Goal: Information Seeking & Learning: Learn about a topic

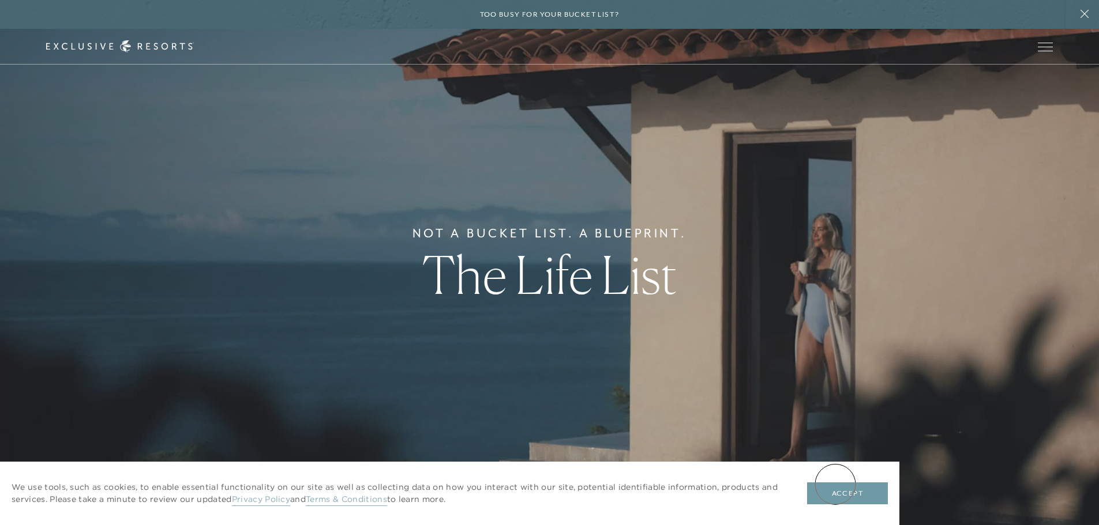
click at [835, 485] on button "Accept" at bounding box center [847, 494] width 81 height 22
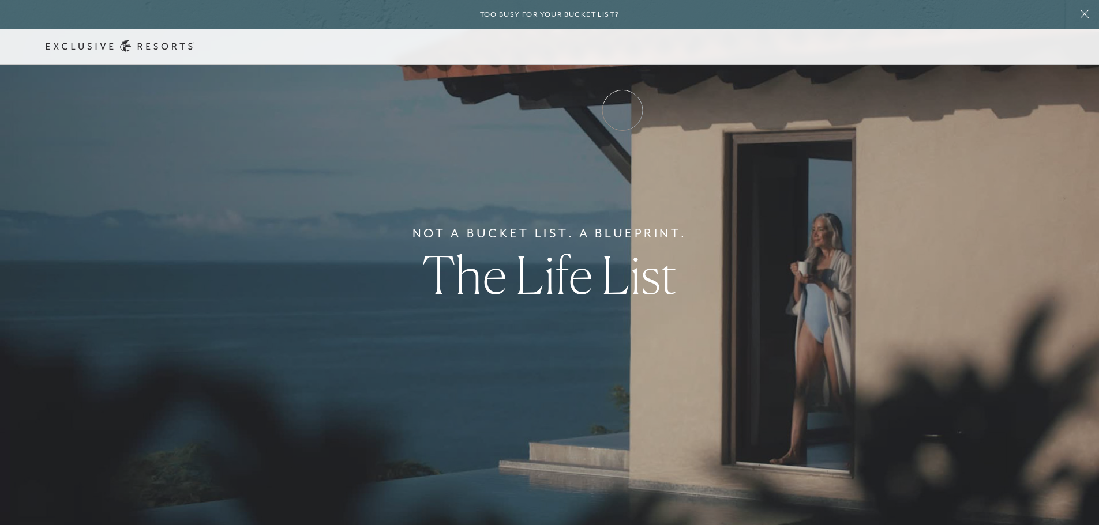
click at [0, 0] on link "Experience Collection" at bounding box center [0, 0] width 0 height 0
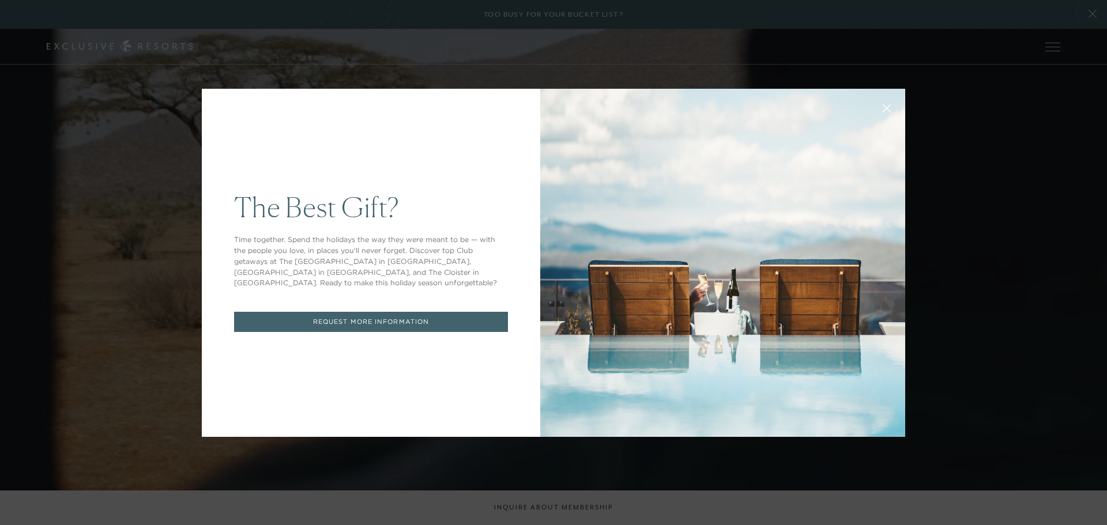
click at [884, 108] on icon at bounding box center [887, 107] width 7 height 7
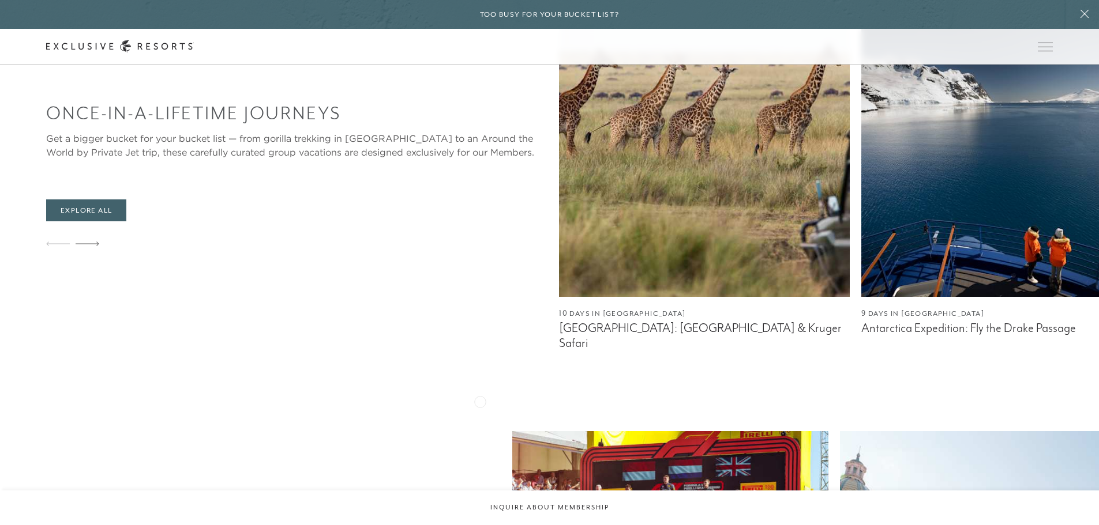
scroll to position [750, 0]
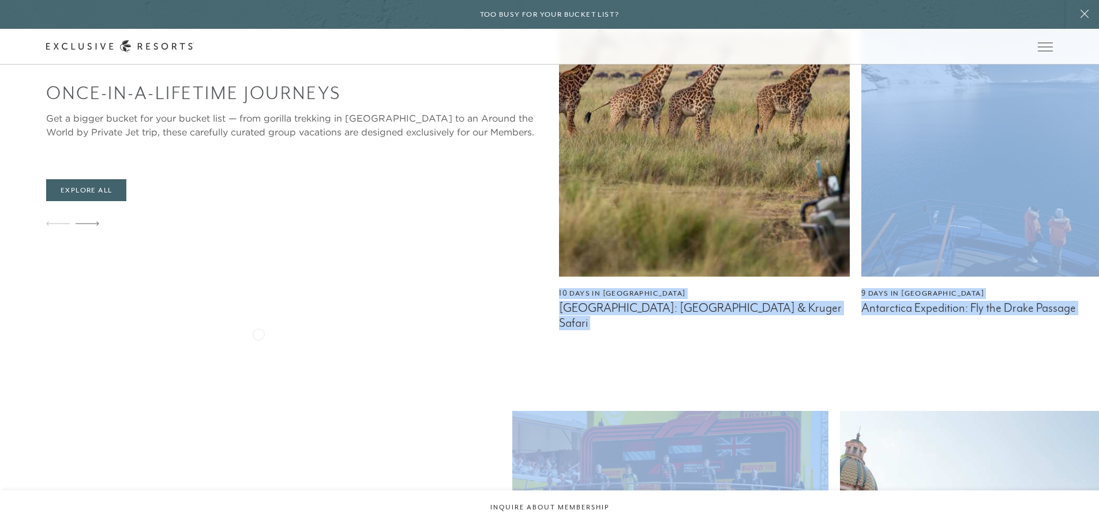
drag, startPoint x: 529, startPoint y: 365, endPoint x: 258, endPoint y: 333, distance: 272.3
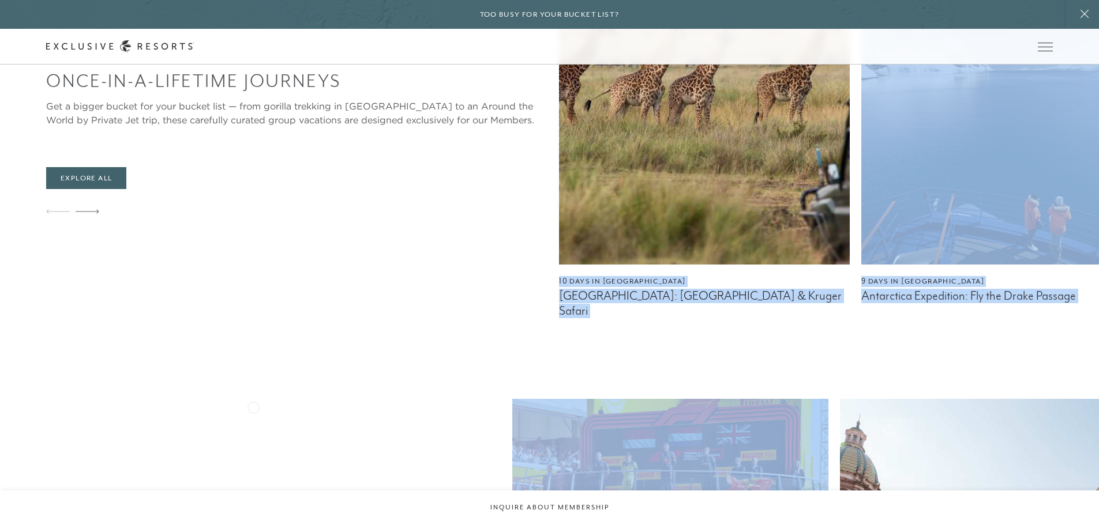
scroll to position [1154, 0]
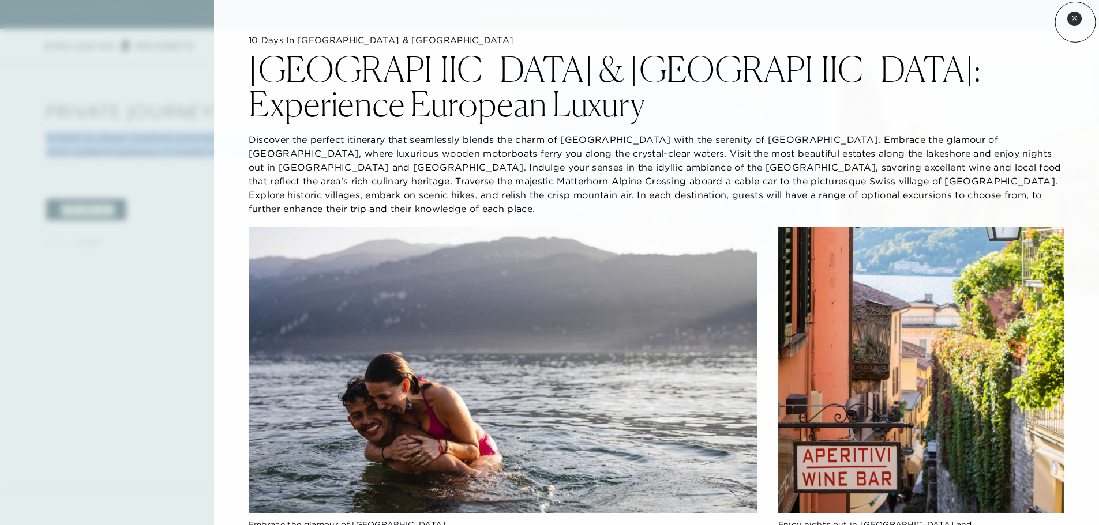
click at [1075, 22] on button "Close quickview" at bounding box center [1074, 19] width 14 height 14
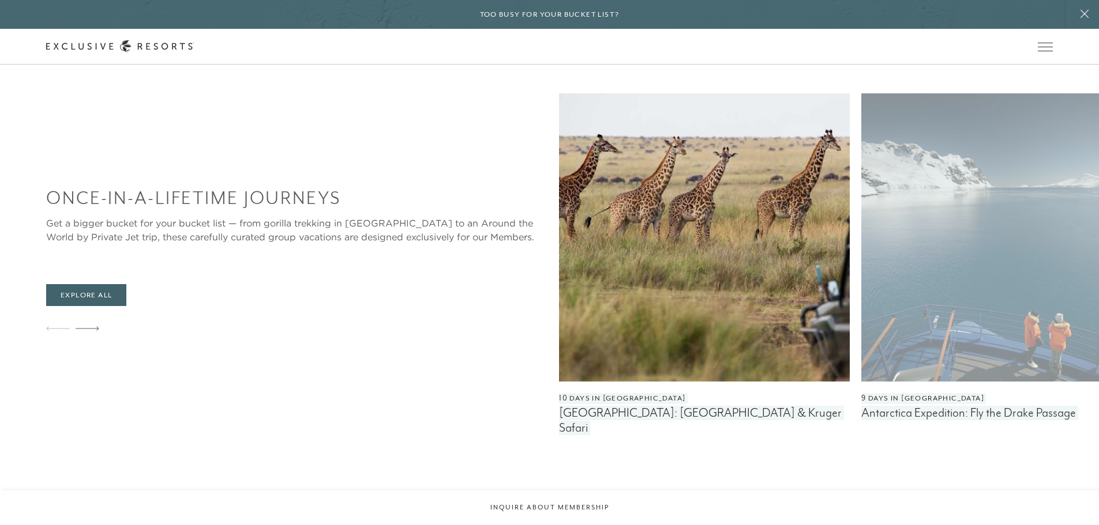
scroll to position [634, 0]
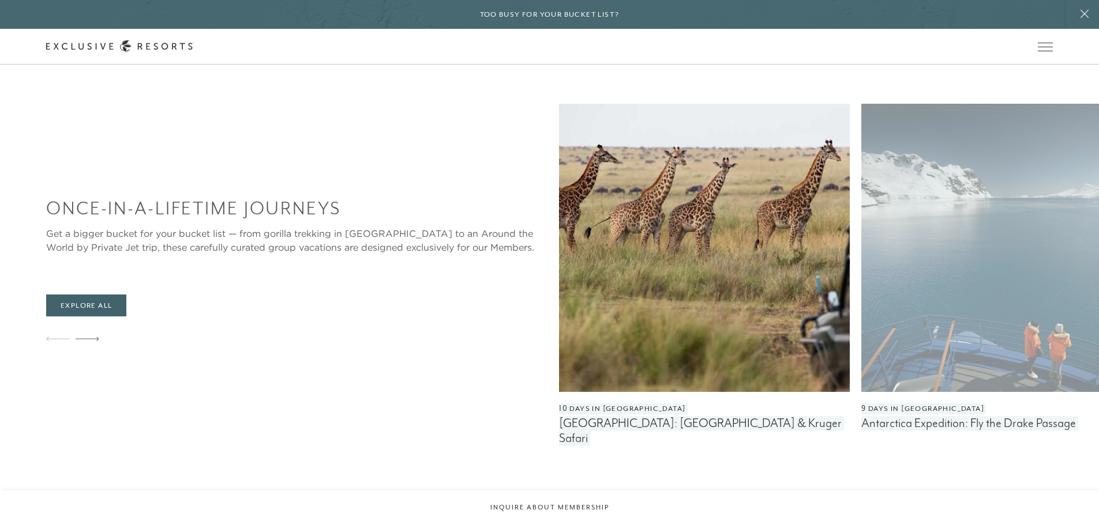
click at [861, 290] on img at bounding box center [1006, 248] width 291 height 288
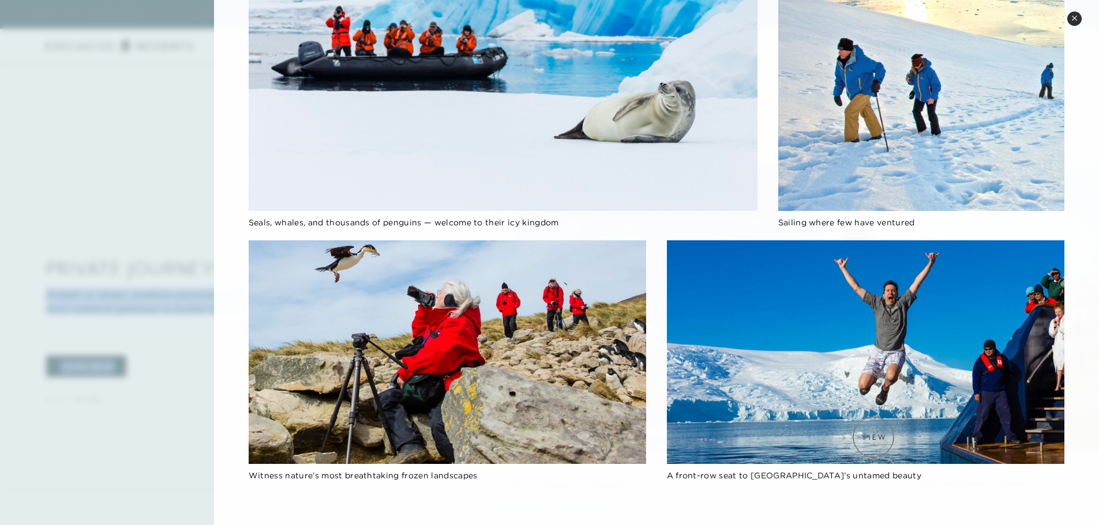
scroll to position [1211, 0]
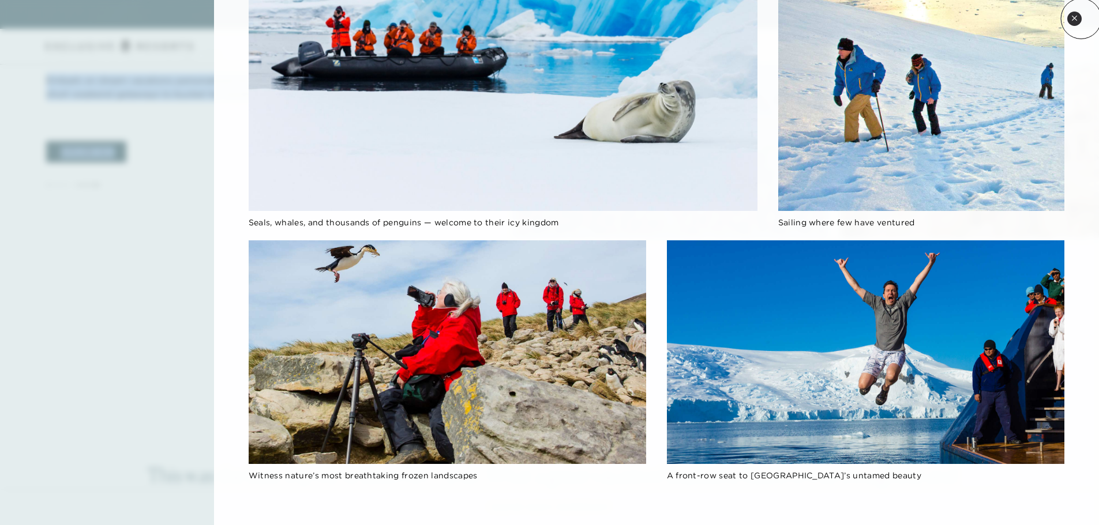
click at [1081, 18] on button "Close quickview" at bounding box center [1074, 19] width 14 height 14
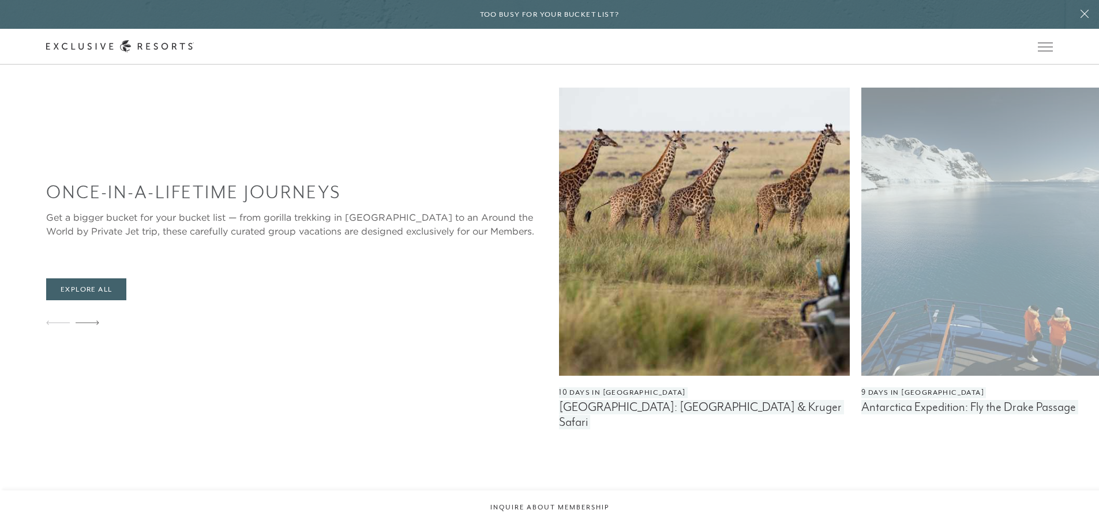
scroll to position [634, 0]
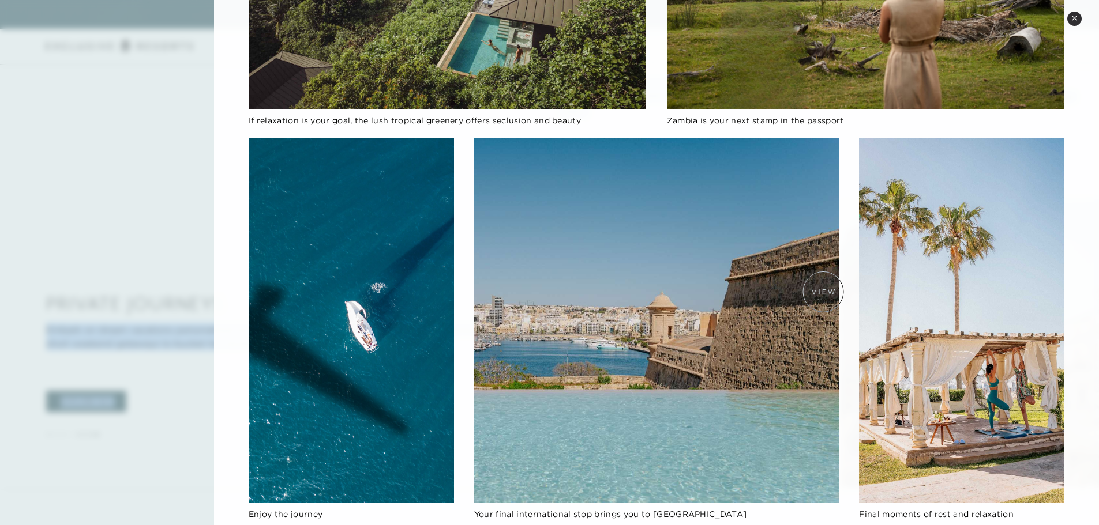
scroll to position [981, 0]
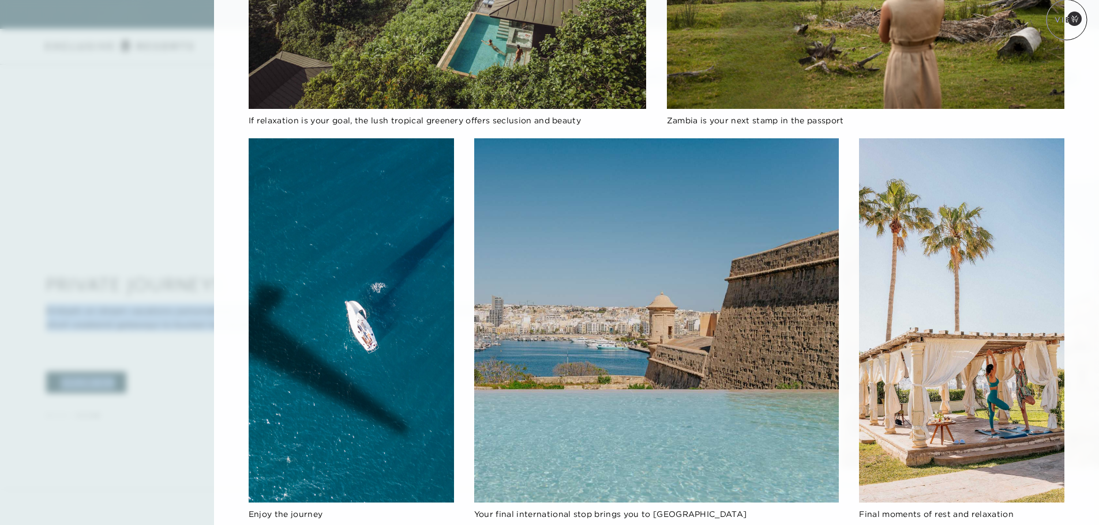
click at [1072, 21] on button "Close quickview" at bounding box center [1074, 19] width 14 height 14
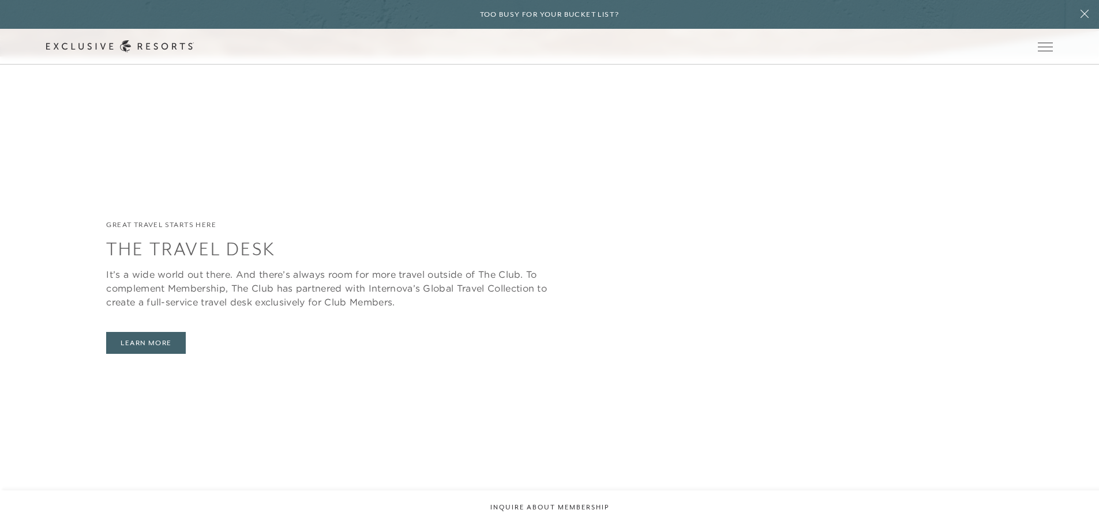
scroll to position [2769, 0]
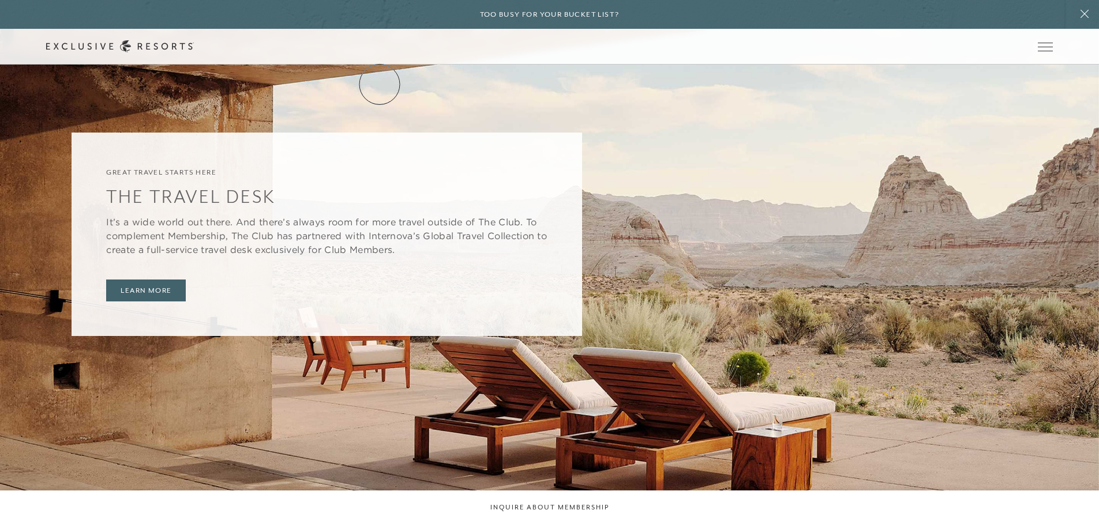
click at [0, 0] on link "Services & Standards" at bounding box center [0, 0] width 0 height 0
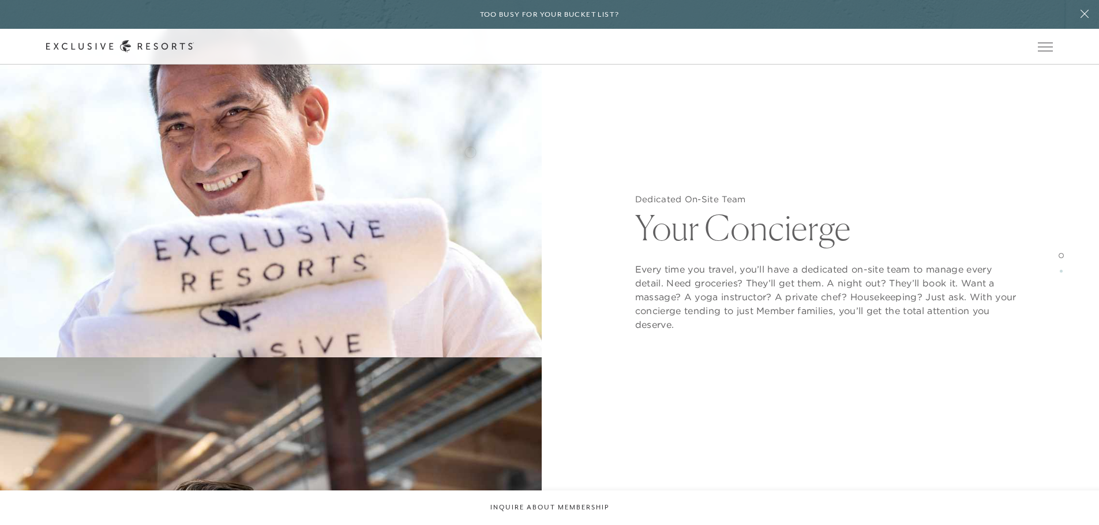
scroll to position [1442, 0]
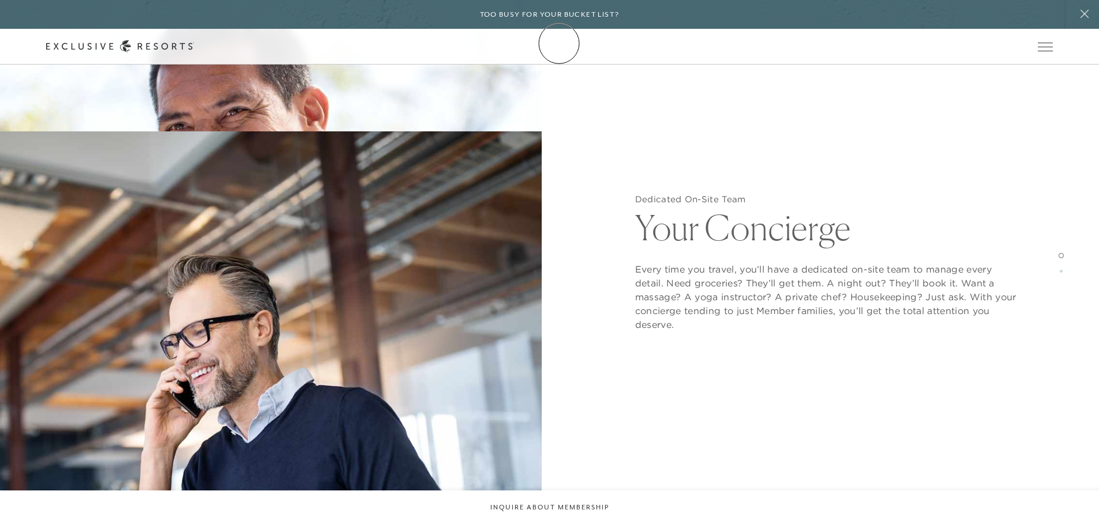
click at [0, 0] on link "Membership" at bounding box center [0, 0] width 0 height 0
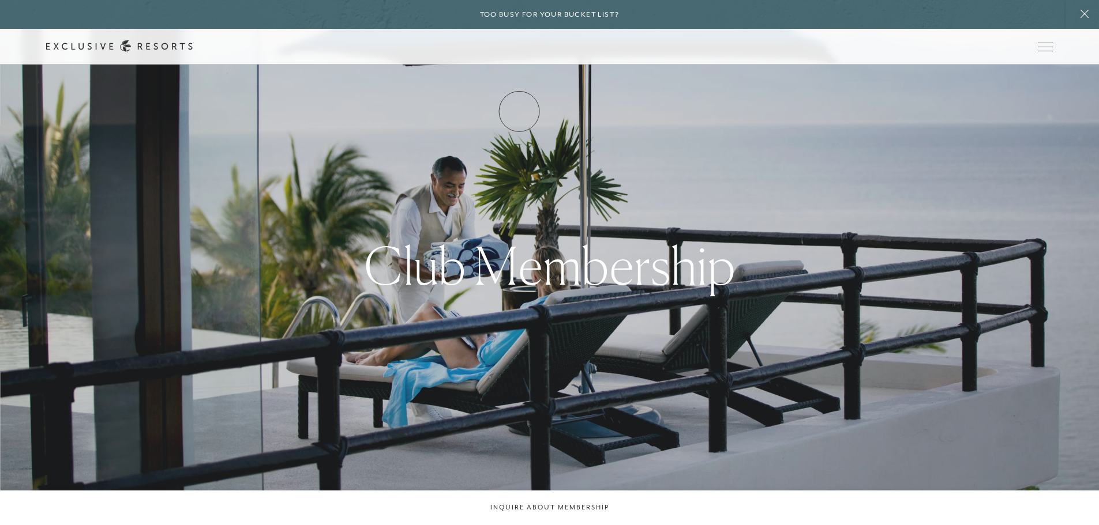
click at [0, 0] on link "How it works" at bounding box center [0, 0] width 0 height 0
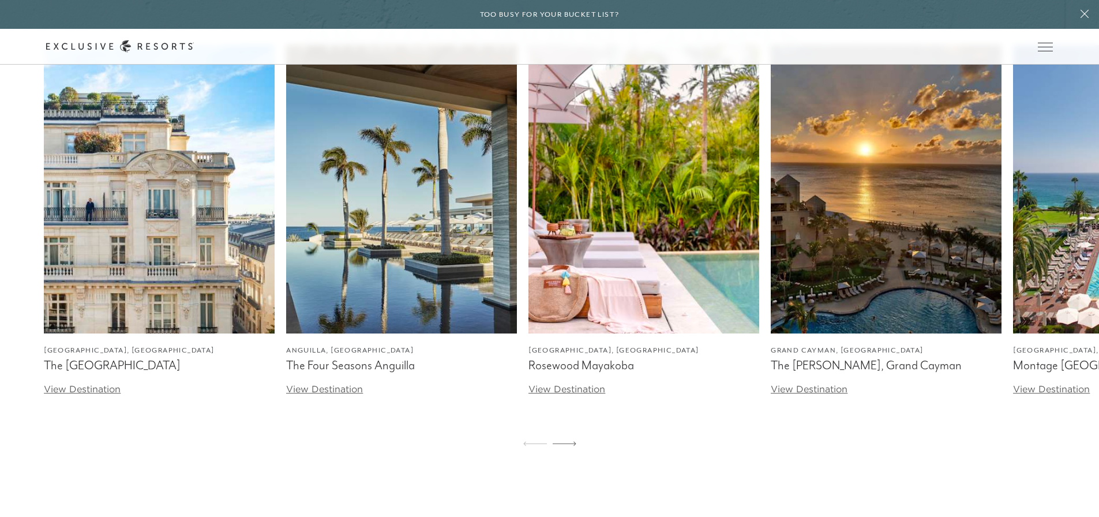
scroll to position [3581, 0]
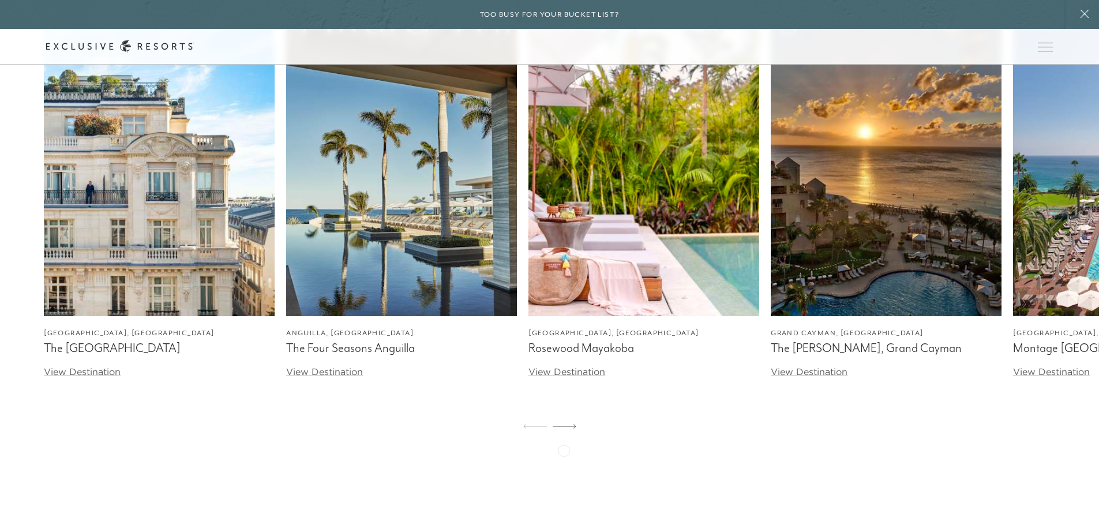
click at [564, 441] on div at bounding box center [565, 427] width 24 height 28
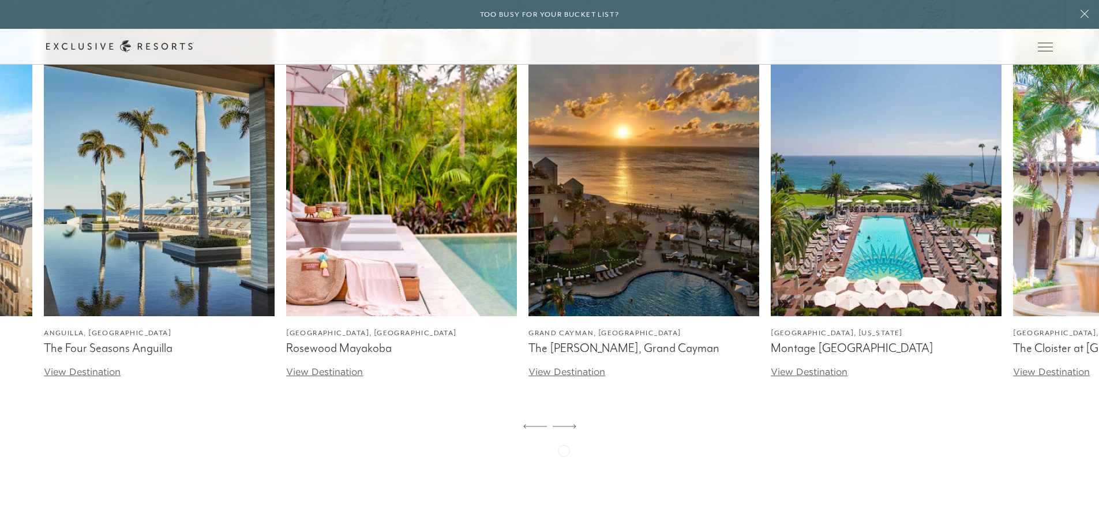
click at [564, 441] on div at bounding box center [565, 427] width 24 height 28
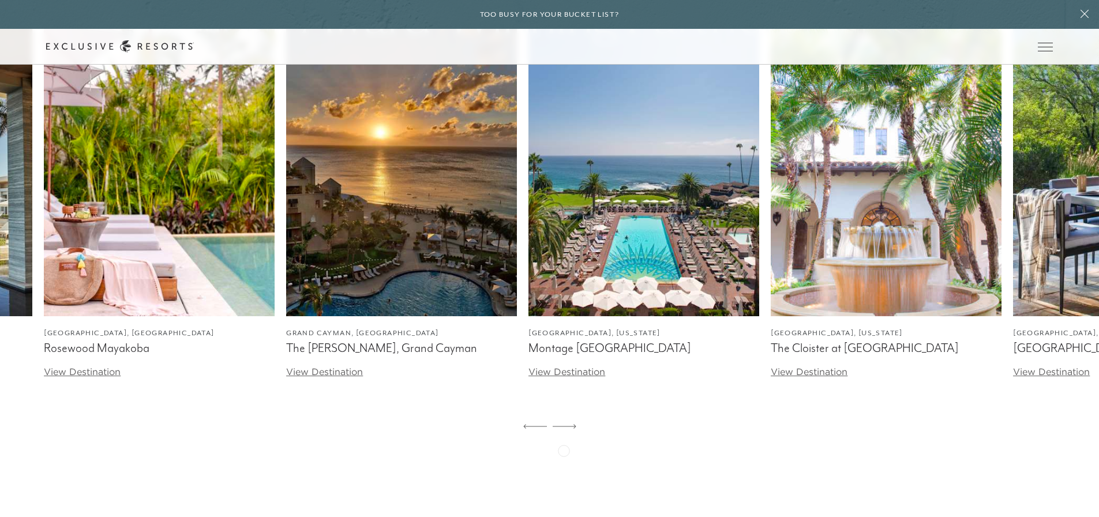
click at [564, 441] on div at bounding box center [565, 427] width 24 height 28
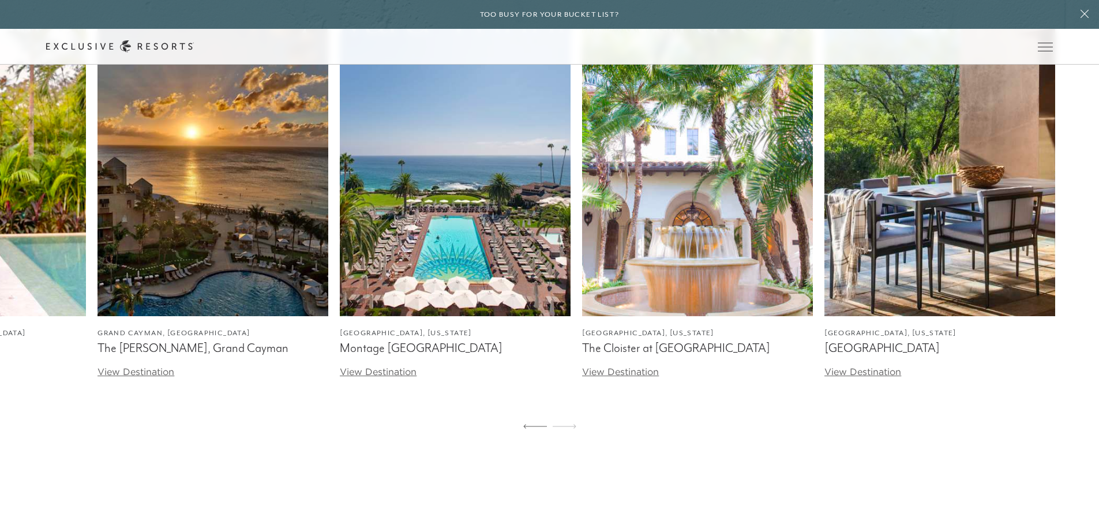
click at [564, 441] on div at bounding box center [565, 427] width 24 height 28
click at [526, 441] on div at bounding box center [535, 427] width 24 height 28
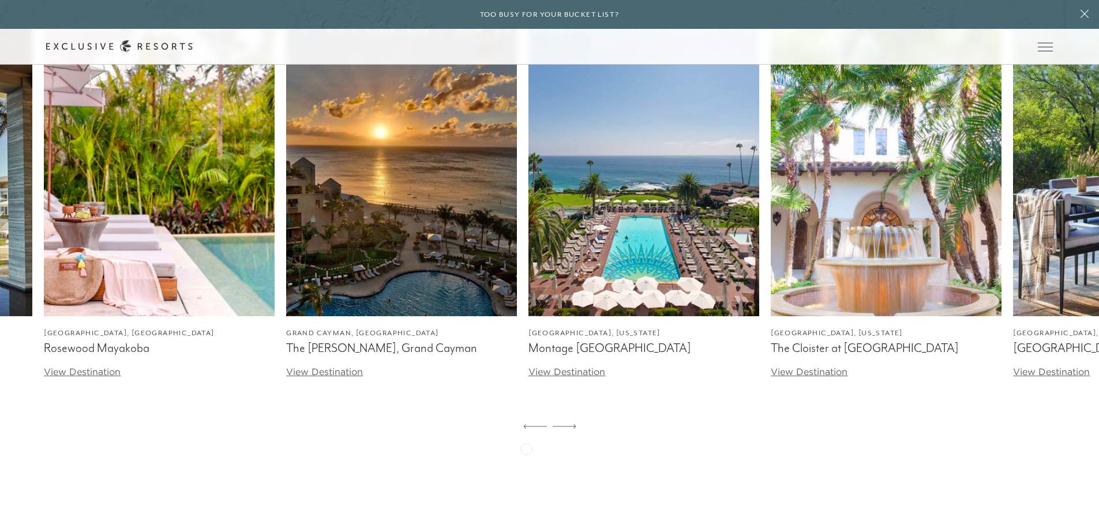
click at [526, 441] on div at bounding box center [535, 427] width 24 height 28
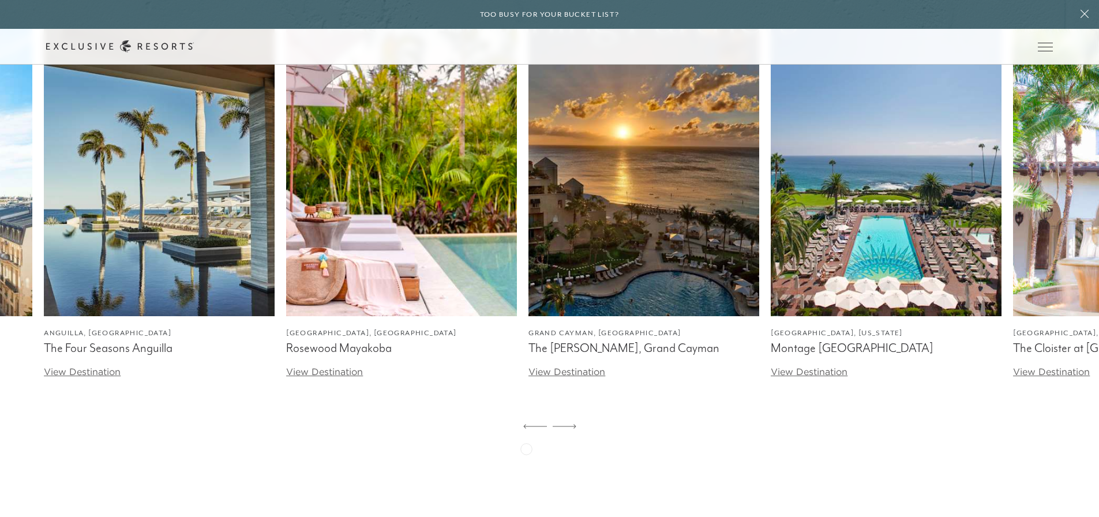
click at [526, 441] on div at bounding box center [535, 427] width 24 height 28
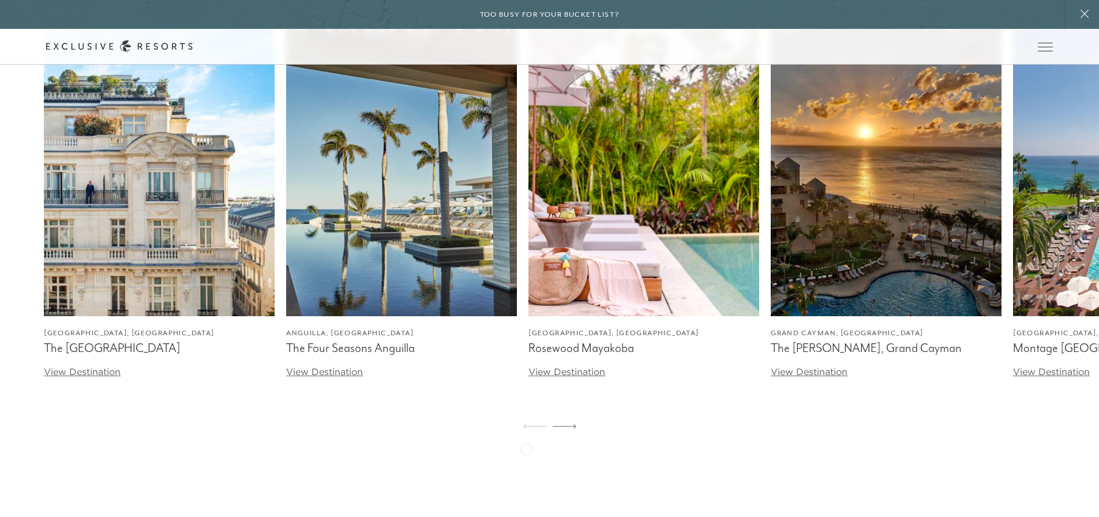
click at [526, 441] on div at bounding box center [535, 427] width 24 height 28
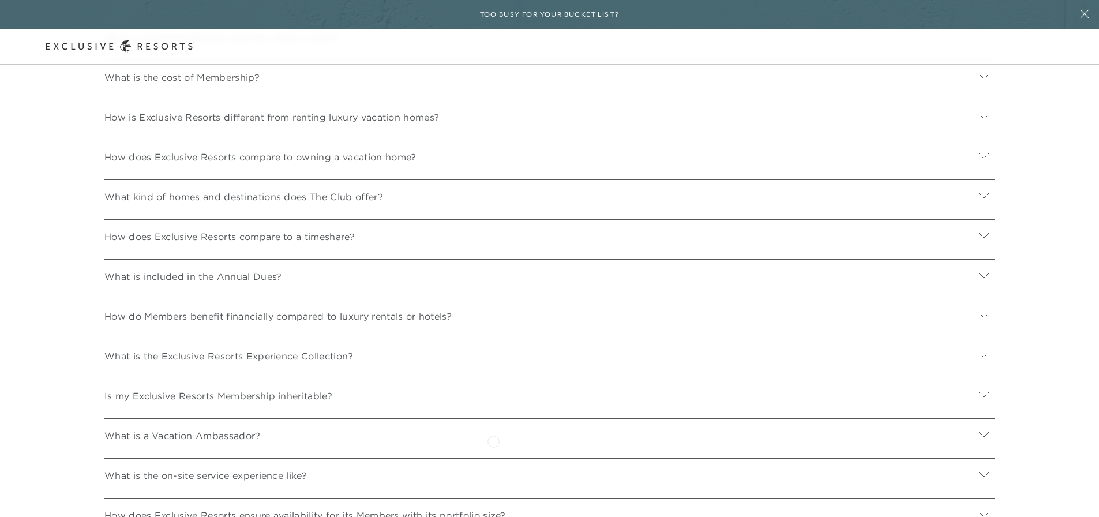
scroll to position [4158, 0]
